Goal: Task Accomplishment & Management: Manage account settings

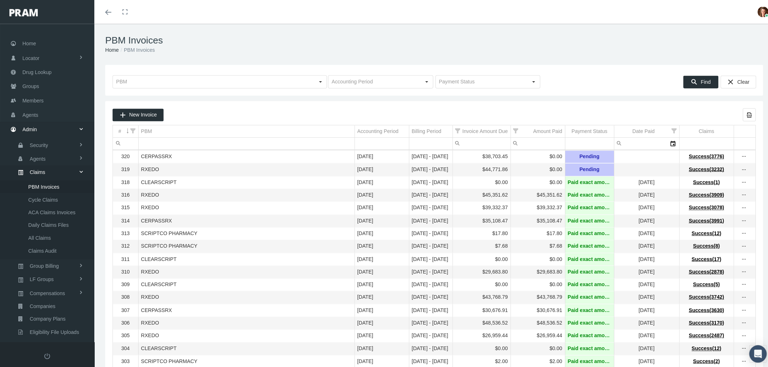
scroll to position [58, 0]
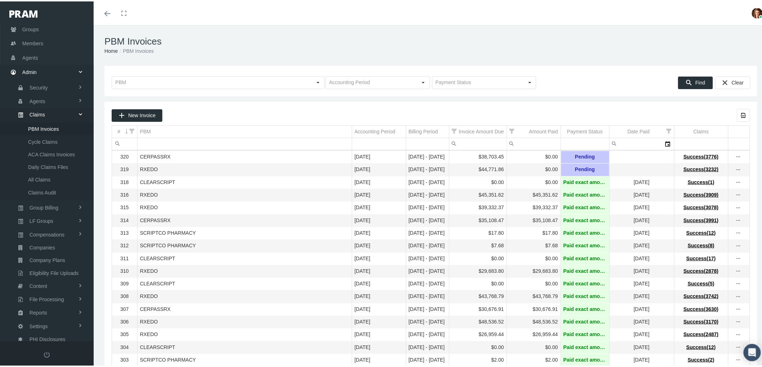
click at [301, 44] on h1 "PBM Invoices" at bounding box center [430, 40] width 653 height 11
click at [735, 157] on icon "more" at bounding box center [738, 156] width 6 height 6
click at [710, 168] on div "View Invoice" at bounding box center [702, 168] width 71 height 15
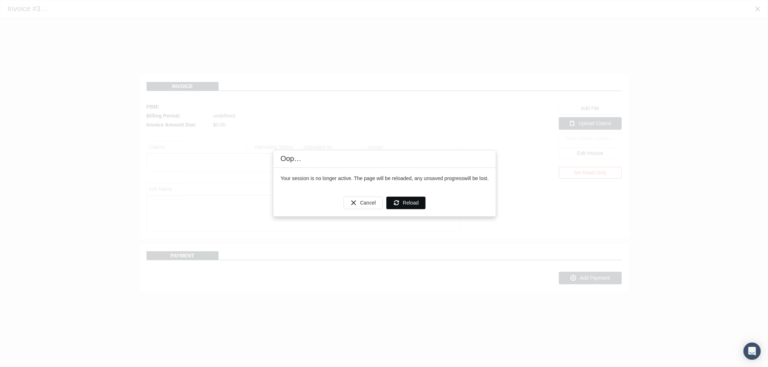
click at [398, 204] on icon "Reload" at bounding box center [396, 203] width 6 height 6
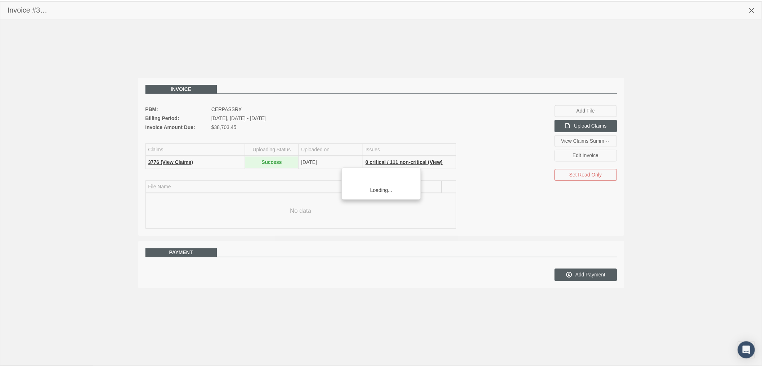
scroll to position [58, 0]
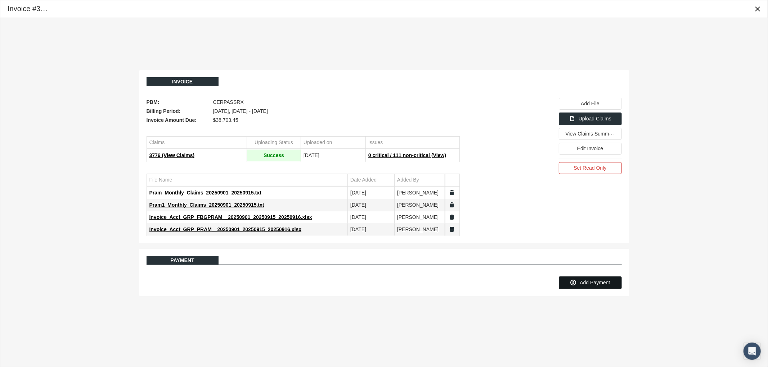
click at [588, 283] on span "Add Payment" at bounding box center [594, 283] width 30 height 6
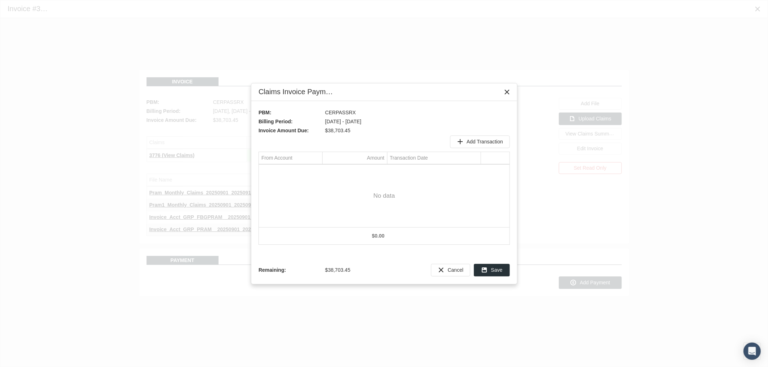
click at [470, 139] on span "Add Transaction" at bounding box center [484, 142] width 36 height 6
click at [319, 175] on div "Select" at bounding box center [316, 171] width 12 height 11
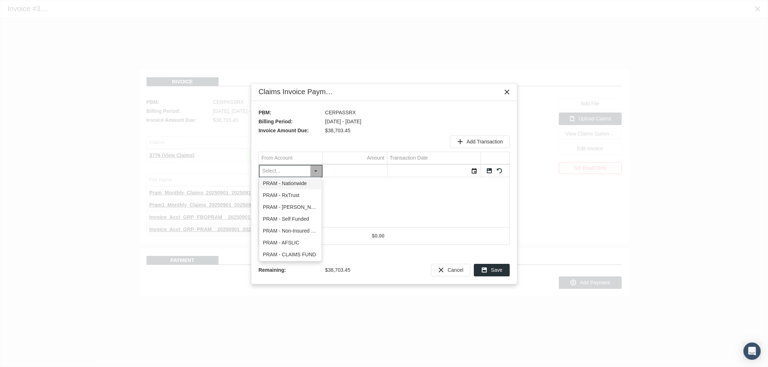
click at [309, 188] on div "PRAM - Nationwide" at bounding box center [290, 184] width 62 height 12
type input "PRAM - Nationwide"
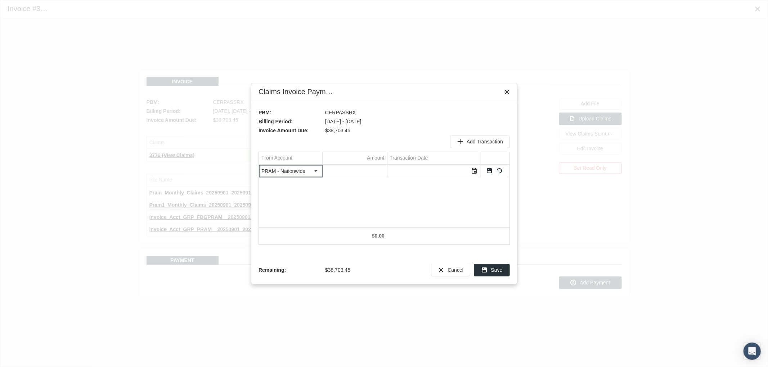
click at [356, 171] on input "Data grid" at bounding box center [354, 171] width 64 height 12
type input "622.59"
click at [477, 173] on div "Select" at bounding box center [475, 171] width 12 height 11
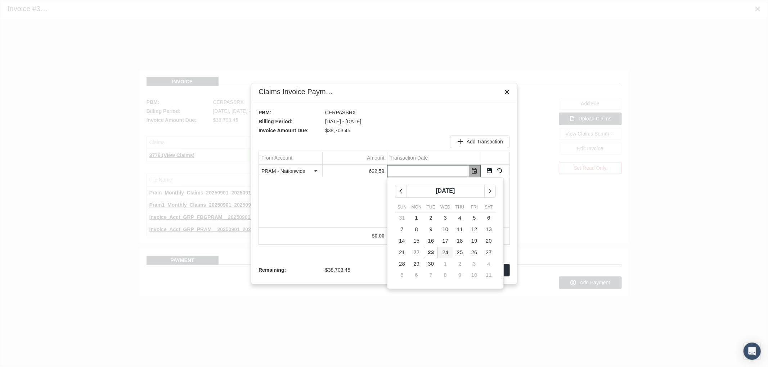
drag, startPoint x: 443, startPoint y: 254, endPoint x: 453, endPoint y: 239, distance: 17.7
click at [443, 253] on span "24" at bounding box center [445, 252] width 6 height 6
type input "[DATE]"
click at [488, 171] on link "Save" at bounding box center [489, 171] width 6 height 6
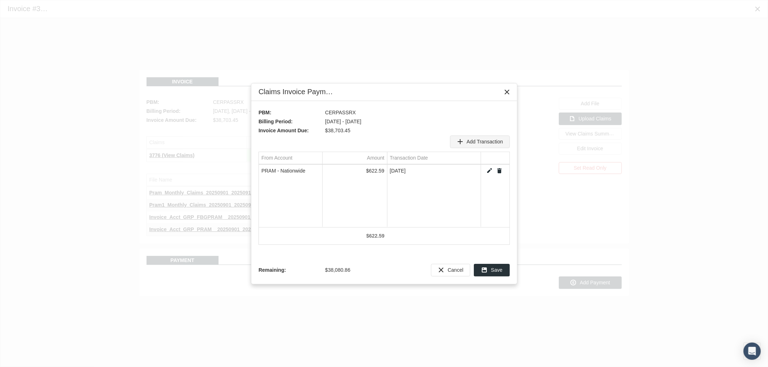
click at [475, 142] on span "Add Transaction" at bounding box center [484, 142] width 36 height 6
click at [317, 172] on div "Select" at bounding box center [316, 171] width 12 height 11
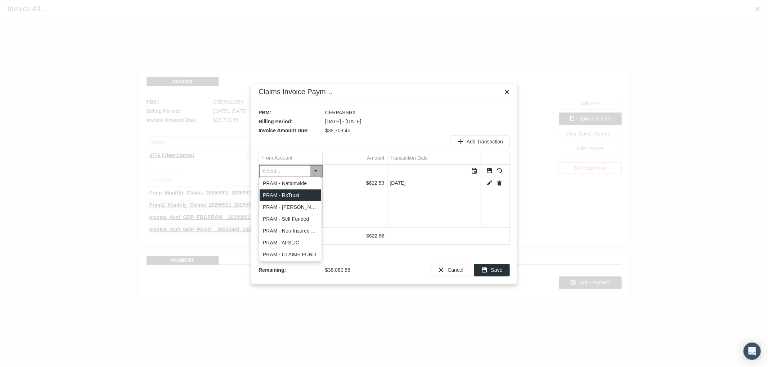
click at [301, 194] on div "PRAM - RxTrust" at bounding box center [290, 196] width 62 height 12
type input "PRAM - RxTrust"
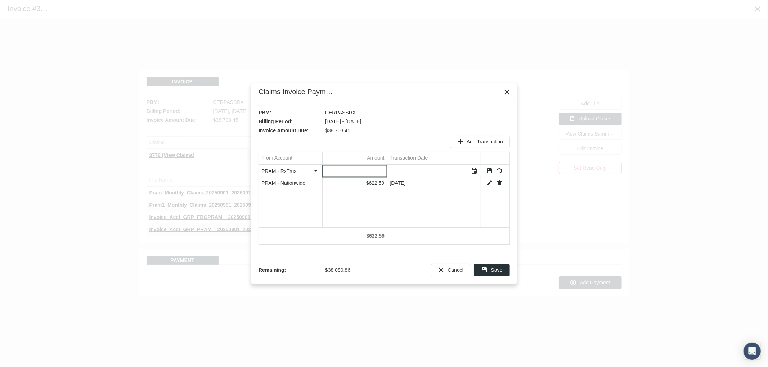
click at [362, 171] on input "Data grid" at bounding box center [354, 171] width 64 height 12
type input "953.29"
click at [473, 171] on div "Select" at bounding box center [475, 171] width 12 height 11
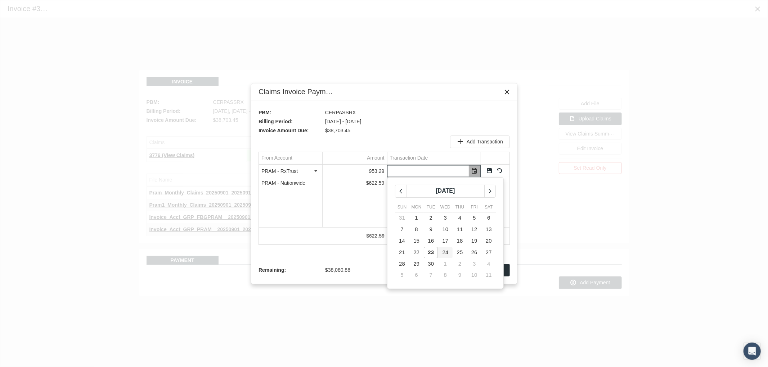
click at [447, 251] on span "24" at bounding box center [445, 252] width 6 height 6
type input "[DATE]"
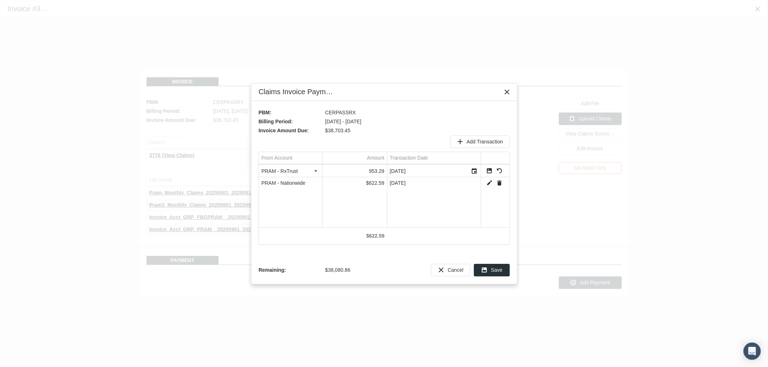
click at [489, 170] on link "Save" at bounding box center [489, 171] width 6 height 6
click at [478, 137] on div "Add Transaction" at bounding box center [479, 142] width 59 height 12
click at [315, 168] on div "Select" at bounding box center [316, 171] width 12 height 11
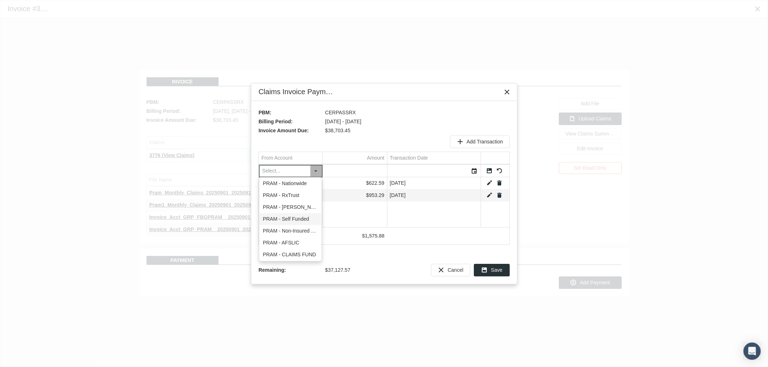
click at [303, 218] on div "PRAM - Self Funded" at bounding box center [290, 219] width 62 height 12
type input "PRAM - Self Funded"
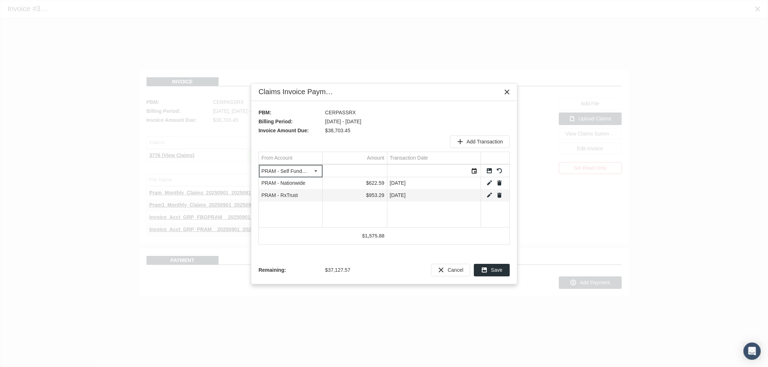
click at [365, 169] on input "Data grid" at bounding box center [354, 171] width 64 height 12
type input "18564.3"
click at [473, 173] on div "Select" at bounding box center [475, 171] width 12 height 11
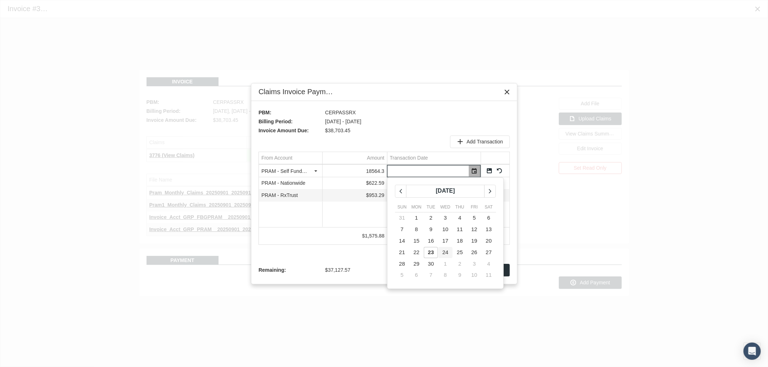
click at [446, 252] on span "24" at bounding box center [445, 252] width 6 height 6
type input "[DATE]"
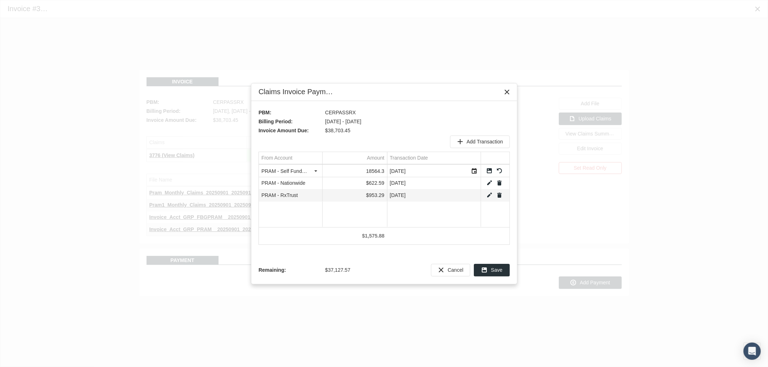
click at [489, 170] on link "Save" at bounding box center [489, 171] width 6 height 6
click at [471, 141] on span "Add Transaction" at bounding box center [484, 142] width 36 height 6
click at [312, 171] on div "Select" at bounding box center [316, 171] width 12 height 11
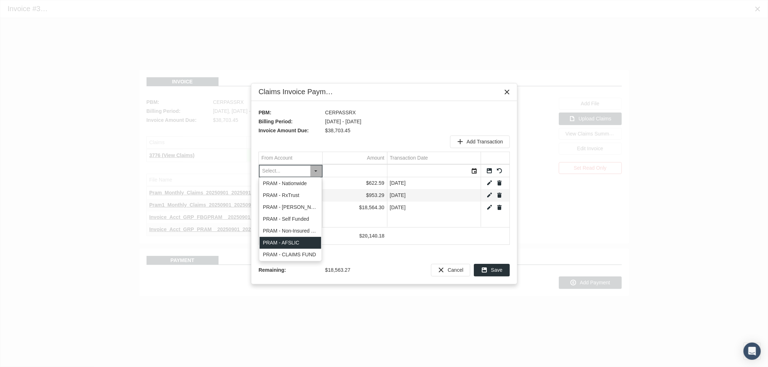
click at [303, 240] on div "PRAM - AFSLIC" at bounding box center [290, 243] width 62 height 12
type input "PRAM - AFSLIC"
click at [359, 170] on input "Data grid" at bounding box center [354, 171] width 64 height 12
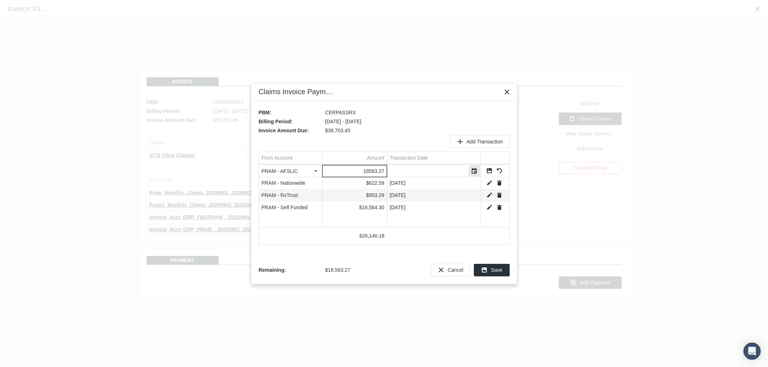
type input "18563.27"
click at [473, 171] on div "Select" at bounding box center [475, 171] width 12 height 11
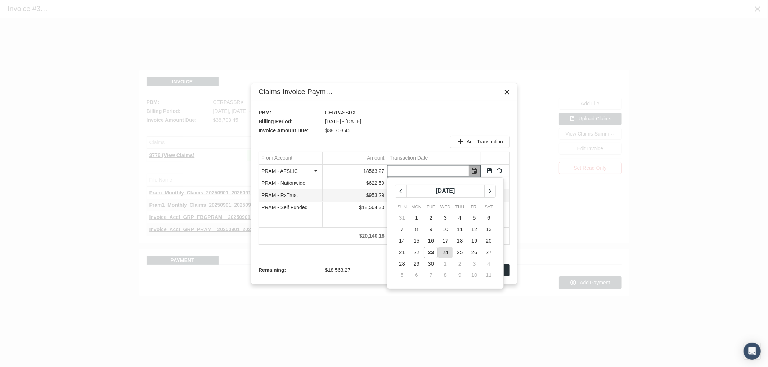
click at [449, 251] on td "24" at bounding box center [445, 253] width 14 height 12
type input "[DATE]"
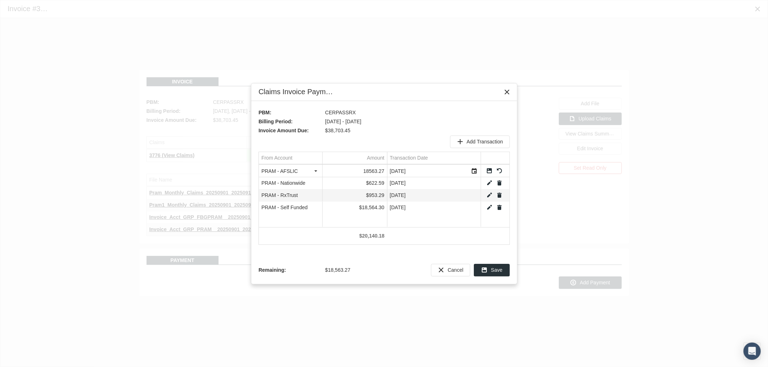
click at [490, 174] on link "Save" at bounding box center [489, 171] width 6 height 6
click at [495, 272] on span "Save" at bounding box center [497, 270] width 12 height 6
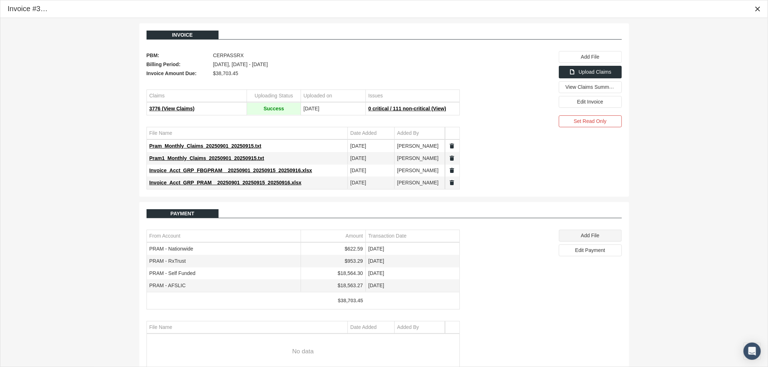
click at [581, 238] on span "Add File" at bounding box center [590, 236] width 18 height 6
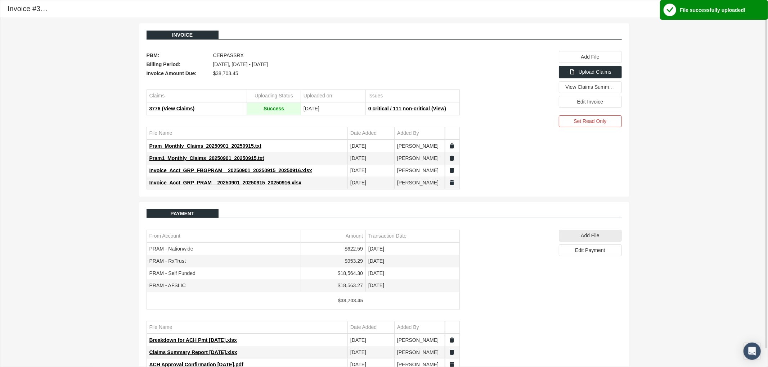
click at [649, 179] on div "Invoice PBM: CERPASSRX Billing Period: [DATE], [DATE] - [DATE] Invoice Amount D…" at bounding box center [383, 201] width 767 height 366
click at [754, 10] on icon "Close" at bounding box center [757, 9] width 6 height 6
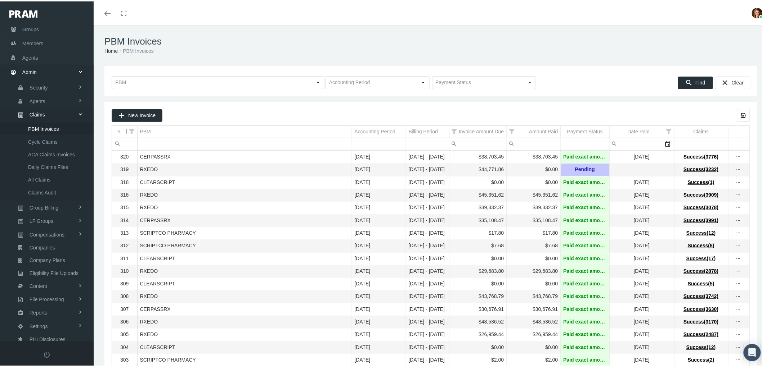
drag, startPoint x: 266, startPoint y: 0, endPoint x: 524, endPoint y: 28, distance: 259.6
click at [524, 28] on div "PBM Invoices Home PBM Invoices" at bounding box center [431, 44] width 674 height 41
click at [435, 25] on div "PBM Invoices Home PBM Invoices" at bounding box center [431, 44] width 674 height 41
click at [386, 35] on h1 "PBM Invoices" at bounding box center [430, 40] width 653 height 11
click at [546, 35] on h1 "PBM Invoices" at bounding box center [430, 40] width 653 height 11
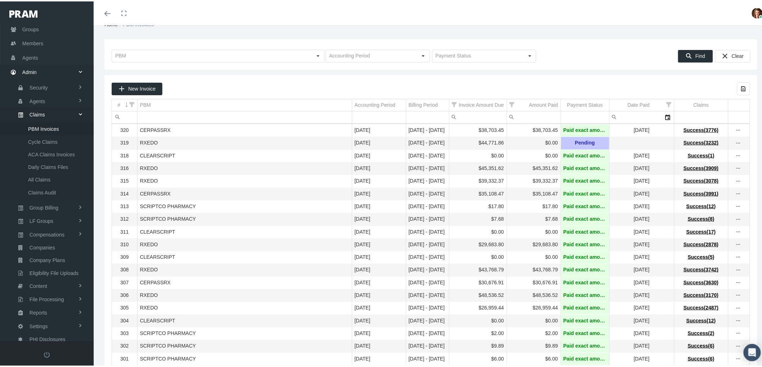
scroll to position [40, 0]
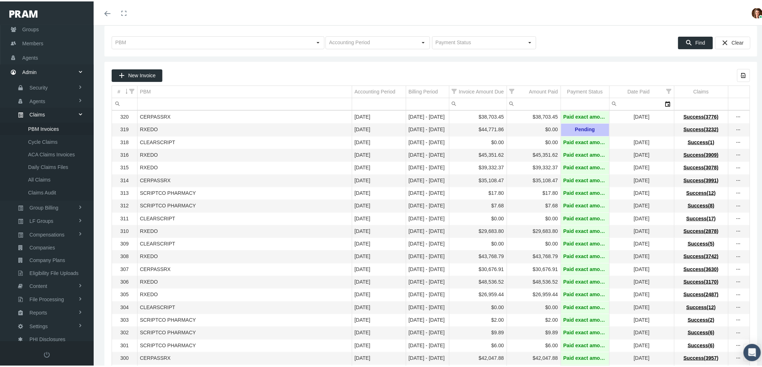
click at [270, 82] on div "New Invoice Export all data to Excel" at bounding box center [431, 76] width 638 height 17
